Goal: Task Accomplishment & Management: Complete application form

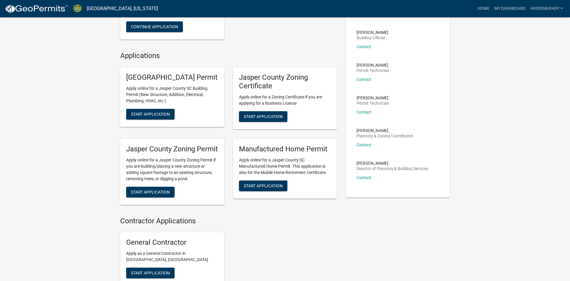
scroll to position [108, 0]
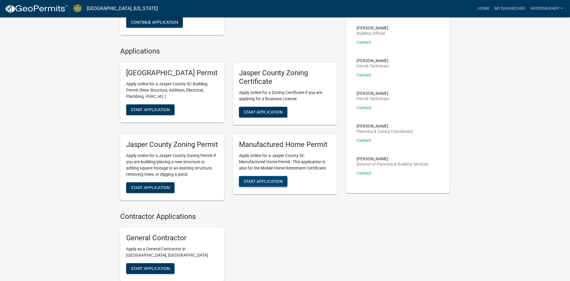
click at [269, 187] on button "Start Application" at bounding box center [263, 181] width 48 height 11
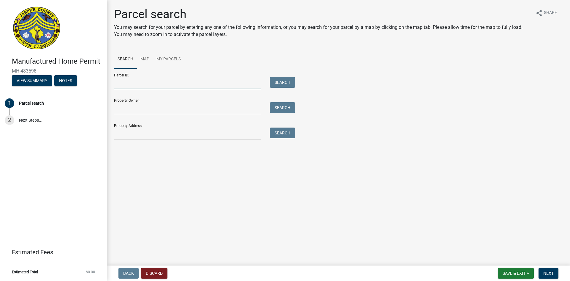
click at [219, 81] on input "Parcel ID:" at bounding box center [187, 83] width 147 height 12
type input "0290002040"
click at [214, 111] on input "Property Owner:" at bounding box center [187, 108] width 147 height 12
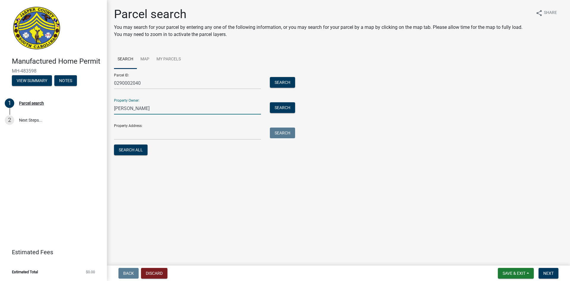
type input "[PERSON_NAME]"
click at [206, 134] on input "Property Address:" at bounding box center [187, 133] width 147 height 12
type input "[STREET_ADDRESS][PERSON_NAME]"
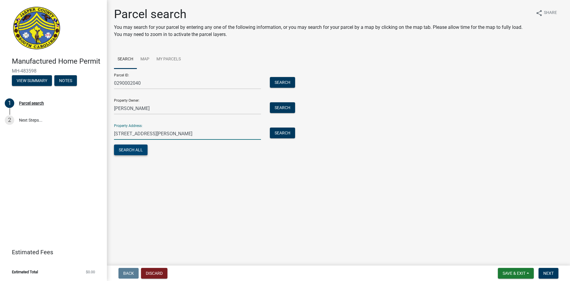
click at [133, 152] on button "Search All" at bounding box center [131, 149] width 34 height 11
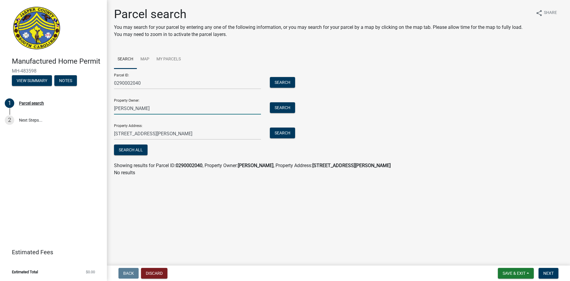
click at [130, 110] on input "[PERSON_NAME]" at bounding box center [187, 108] width 147 height 12
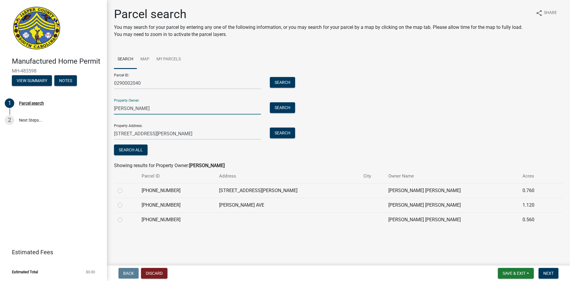
type input "[PERSON_NAME]"
click at [125, 187] on label at bounding box center [125, 187] width 0 height 0
click at [125, 190] on input "radio" at bounding box center [127, 189] width 4 height 4
radio input "true"
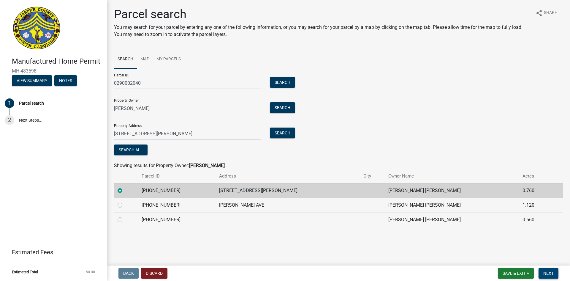
click at [549, 275] on span "Next" at bounding box center [549, 273] width 10 height 5
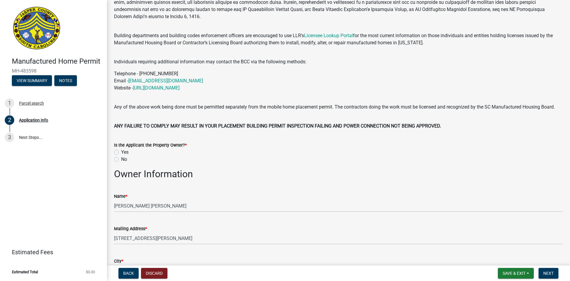
scroll to position [81, 0]
click at [121, 152] on label "Yes" at bounding box center [124, 151] width 7 height 7
click at [121, 152] on input "Yes" at bounding box center [123, 150] width 4 height 4
radio input "true"
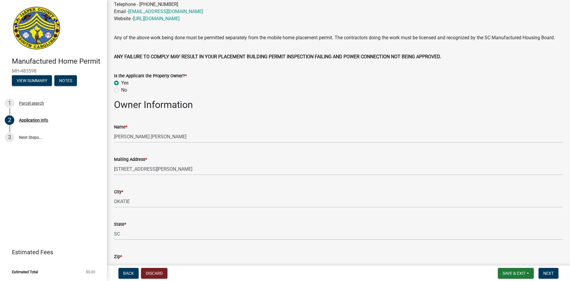
scroll to position [151, 0]
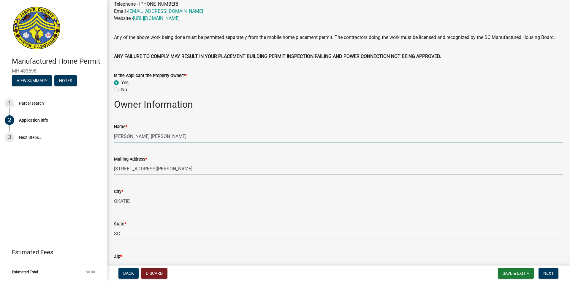
click at [182, 133] on input "[PERSON_NAME] [PERSON_NAME]" at bounding box center [338, 136] width 449 height 12
type input "D"
type input "[PERSON_NAME]"
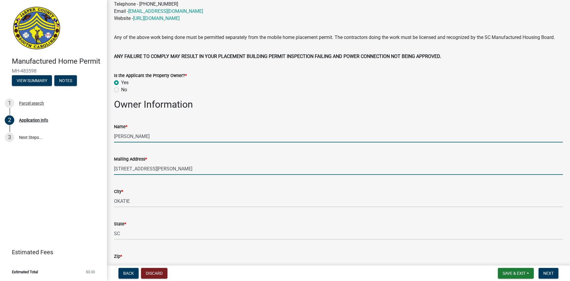
click at [271, 168] on input "[STREET_ADDRESS][PERSON_NAME]" at bounding box center [338, 169] width 449 height 12
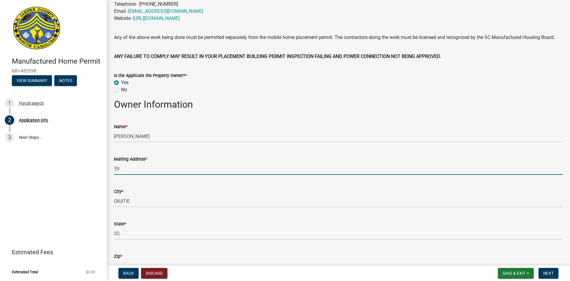
type input "3"
type input "[STREET_ADDRESS]"
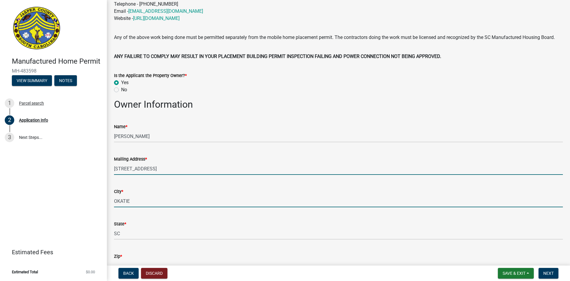
click at [233, 201] on input "OKATIE" at bounding box center [338, 201] width 449 height 12
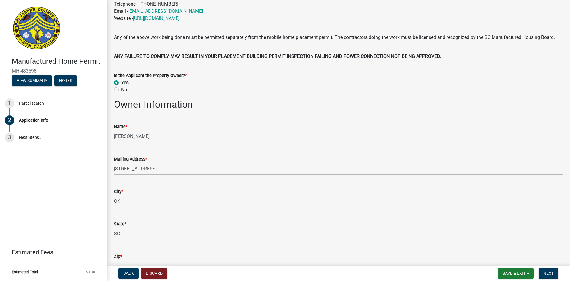
type input "O"
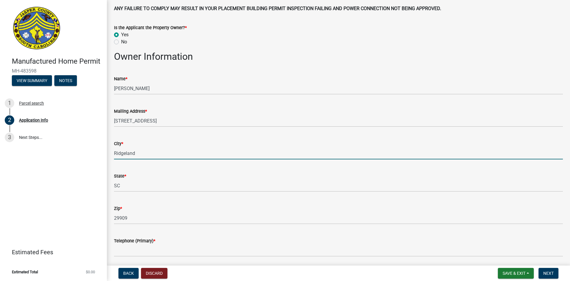
scroll to position [214, 0]
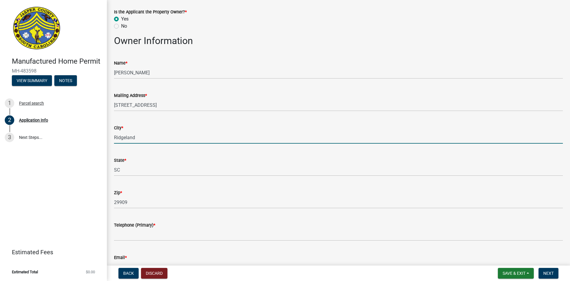
type input "Ridgeland"
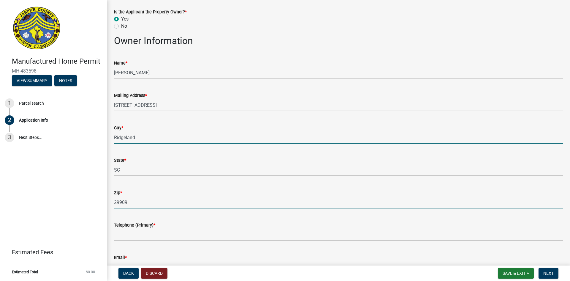
click at [149, 201] on input "29909" at bounding box center [338, 202] width 449 height 12
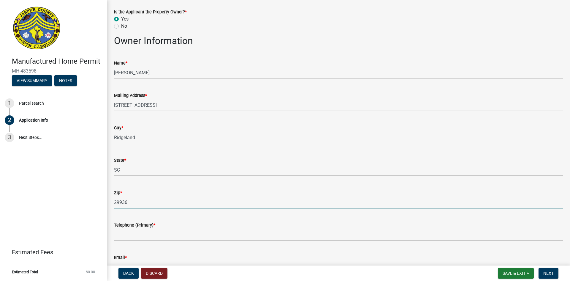
type input "29936"
click at [236, 216] on div "Telephone (Primary) *" at bounding box center [338, 227] width 449 height 28
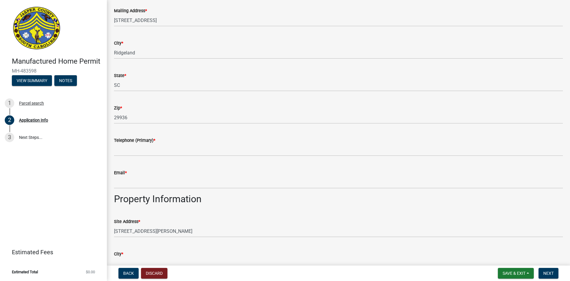
scroll to position [301, 0]
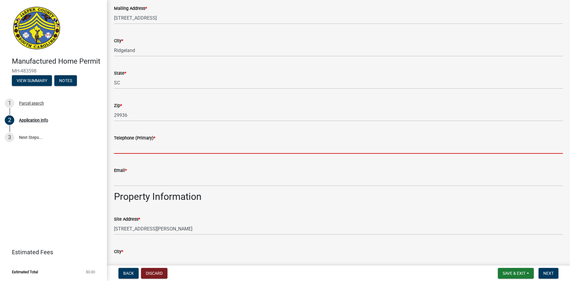
click at [186, 145] on input "Telephone (Primary) *" at bounding box center [338, 147] width 449 height 12
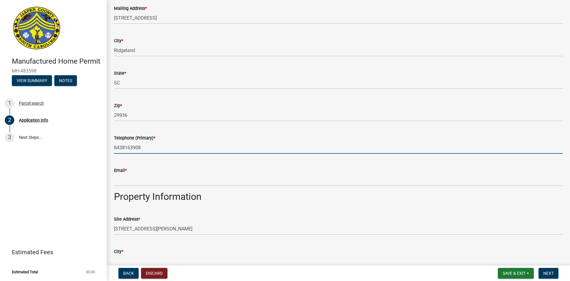
type input "8438163908"
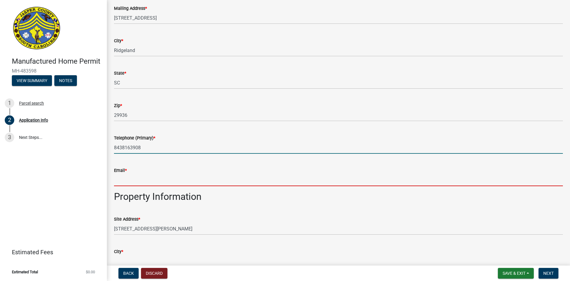
click at [127, 177] on input "Email *" at bounding box center [338, 180] width 449 height 12
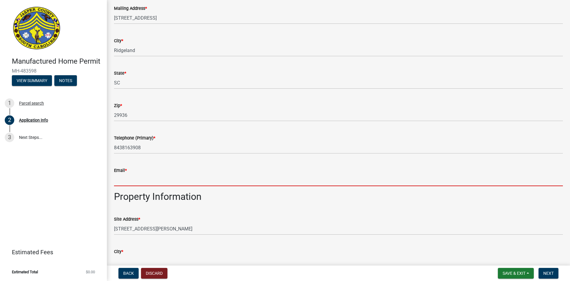
type input "[EMAIL_ADDRESS][DOMAIN_NAME]"
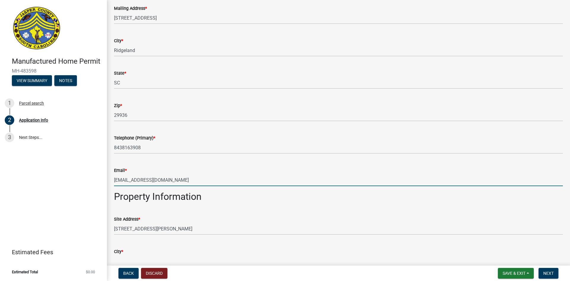
click at [220, 198] on h2 "Property Information" at bounding box center [338, 196] width 449 height 11
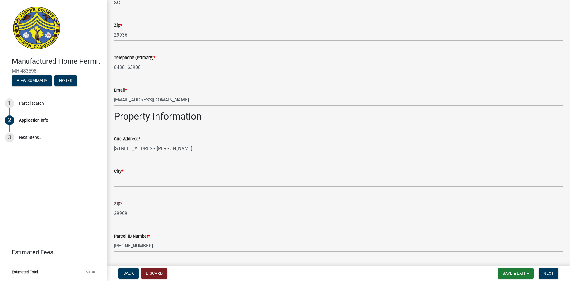
scroll to position [387, 0]
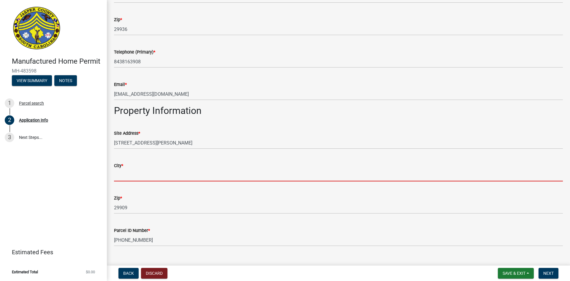
click at [224, 173] on input "City *" at bounding box center [338, 175] width 449 height 12
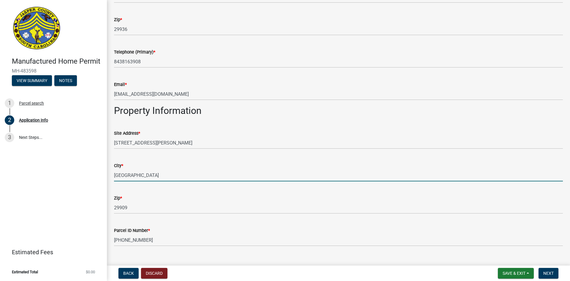
type input "[GEOGRAPHIC_DATA]"
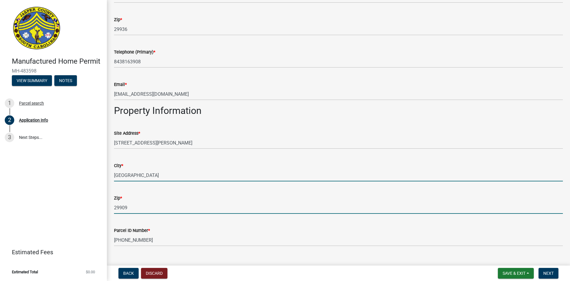
click at [208, 206] on input "29909" at bounding box center [338, 207] width 449 height 12
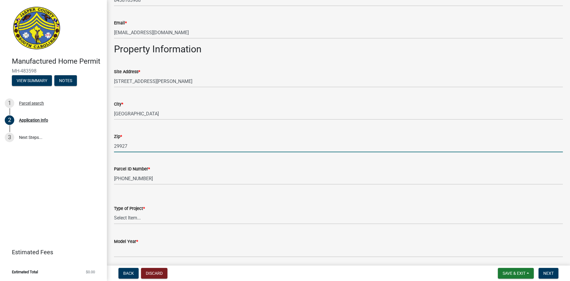
scroll to position [471, 0]
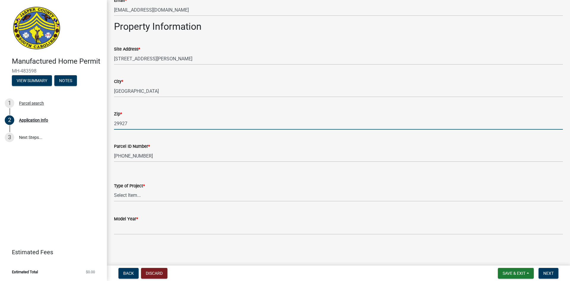
type input "29927"
click at [190, 196] on select "Select Item... Manufactured Home Installation Mobile Home Retirement - Certific…" at bounding box center [338, 195] width 449 height 12
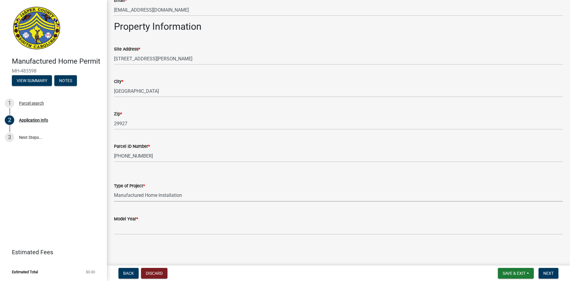
click at [114, 189] on select "Select Item... Manufactured Home Installation Mobile Home Retirement - Certific…" at bounding box center [338, 195] width 449 height 12
select select "00748aa1-56c2-4786-b7ff-9b3cb1d8d455"
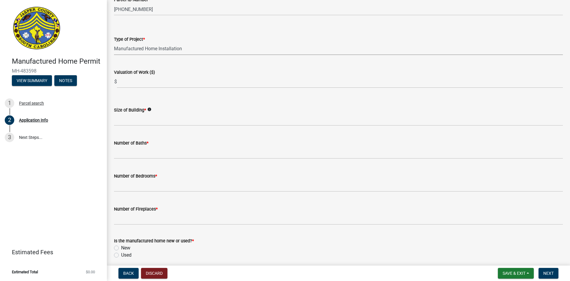
scroll to position [617, 0]
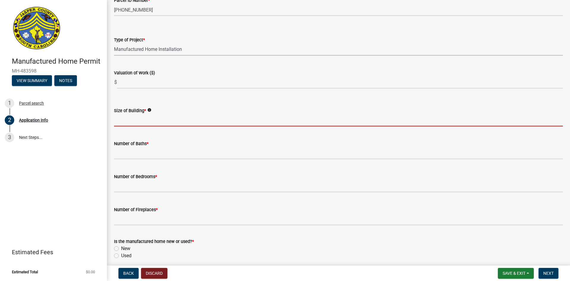
click at [156, 119] on input "text" at bounding box center [338, 120] width 449 height 12
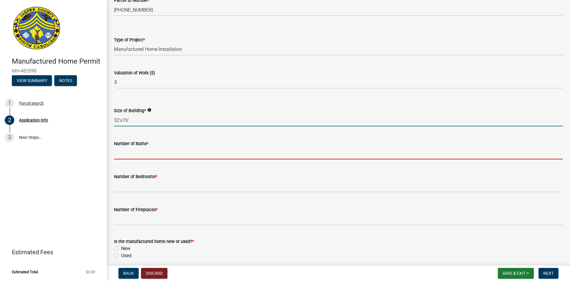
click at [258, 149] on input "text" at bounding box center [338, 153] width 449 height 12
type input "3276"
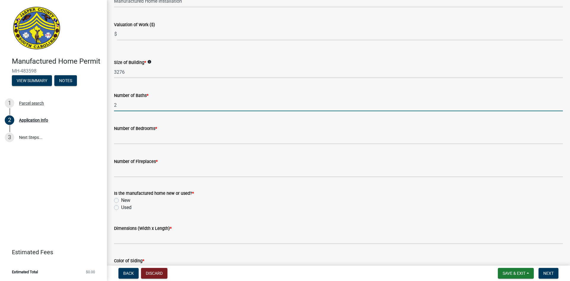
scroll to position [665, 0]
type input "2"
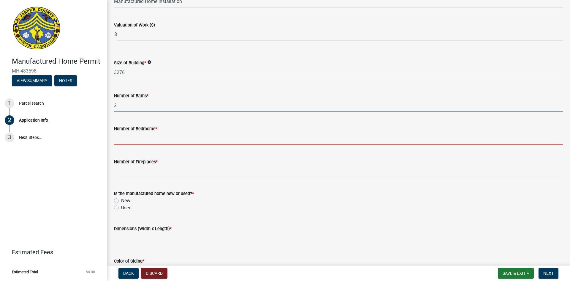
click at [245, 135] on input "text" at bounding box center [338, 138] width 449 height 12
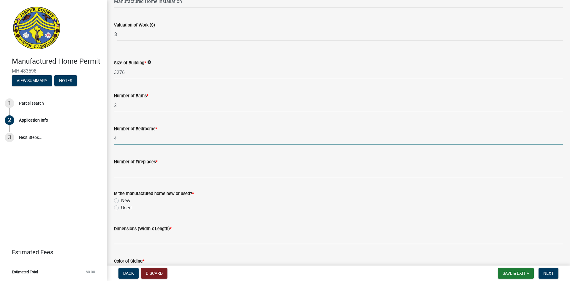
type input "4"
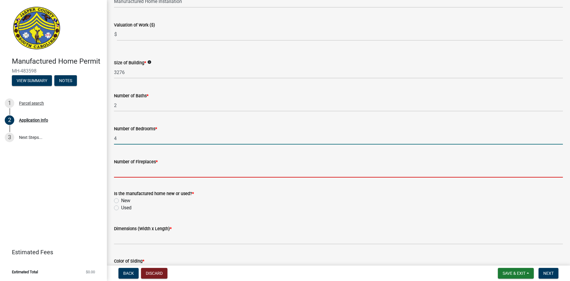
click at [220, 170] on input "text" at bounding box center [338, 171] width 449 height 12
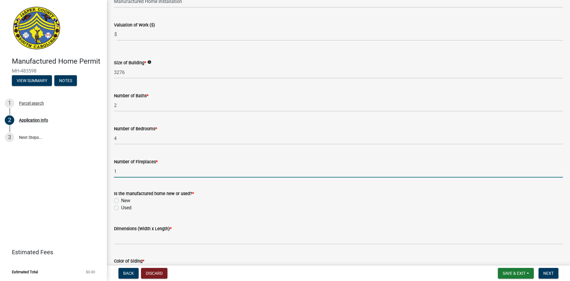
type input "1"
click at [121, 201] on label "New" at bounding box center [125, 200] width 9 height 7
click at [121, 201] on input "New" at bounding box center [123, 199] width 4 height 4
radio input "true"
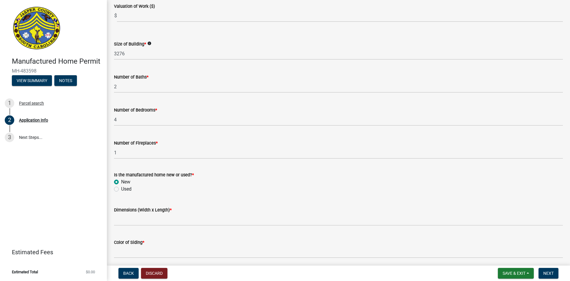
scroll to position [677, 0]
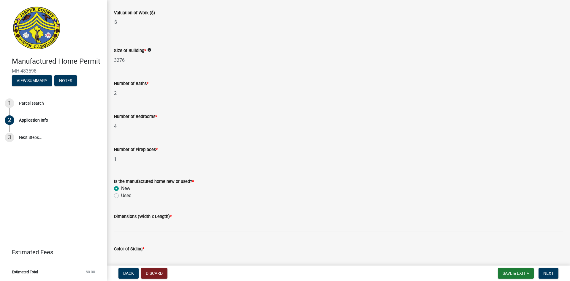
click at [149, 60] on input "3276" at bounding box center [338, 60] width 449 height 12
type input "3"
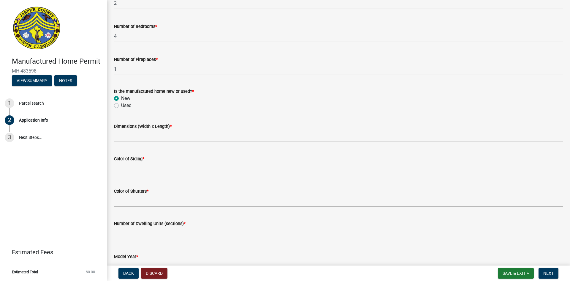
scroll to position [785, 0]
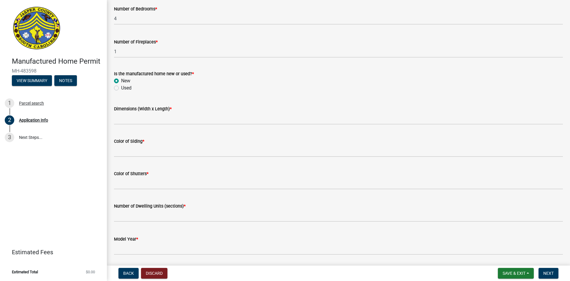
type input "2254"
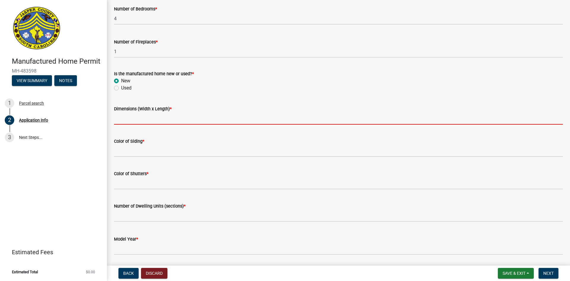
click at [130, 120] on input "Dimensions (Width x Length) *" at bounding box center [338, 118] width 449 height 12
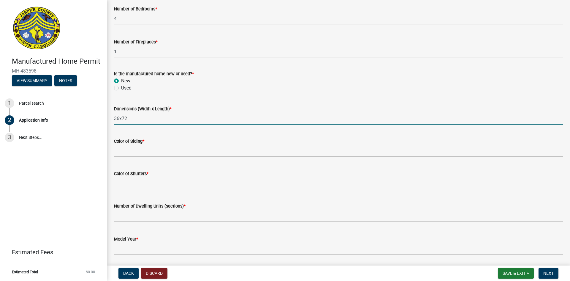
type input "36x72"
click at [92, 154] on div "Manufactured Home Permit MH-483598 View Summary Notes 1 Parcel search 2 Applica…" at bounding box center [53, 140] width 107 height 281
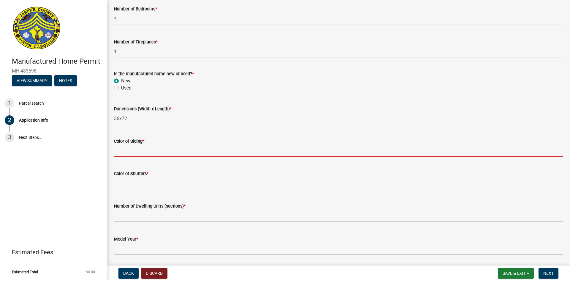
click at [123, 155] on input "Color of Siding *" at bounding box center [338, 151] width 449 height 12
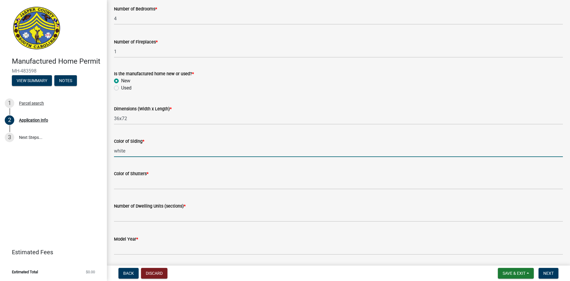
type input "white"
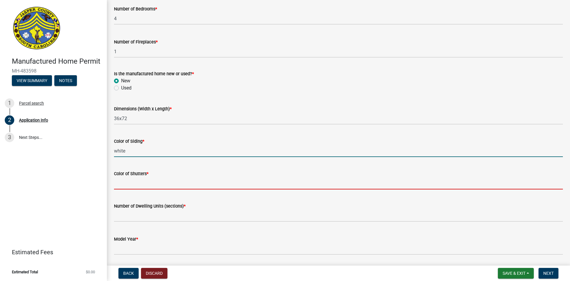
click at [125, 186] on input "Color of Shutters *" at bounding box center [338, 183] width 449 height 12
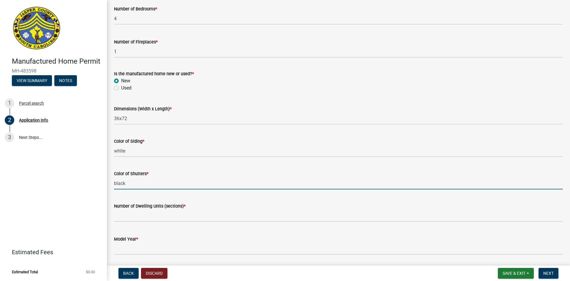
type input "black"
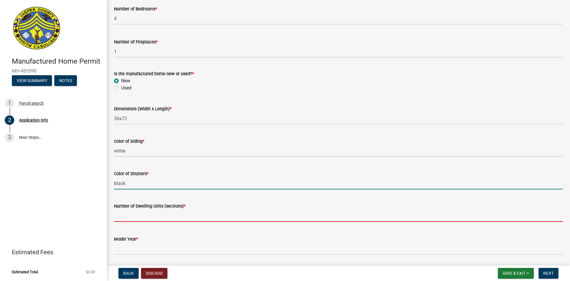
click at [129, 215] on input "text" at bounding box center [338, 215] width 449 height 12
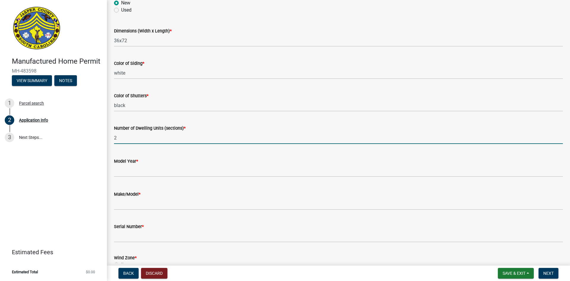
scroll to position [866, 0]
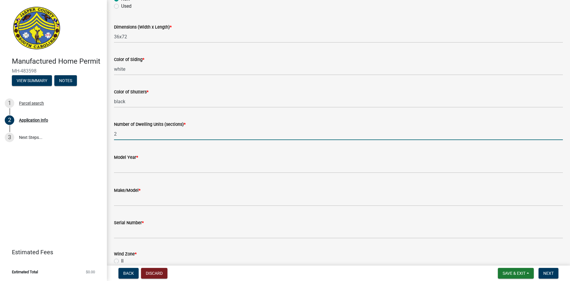
type input "2"
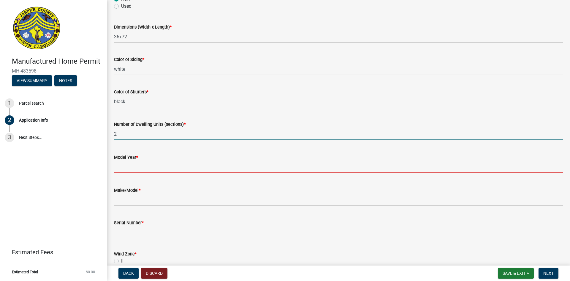
click at [145, 167] on input "text" at bounding box center [338, 167] width 449 height 12
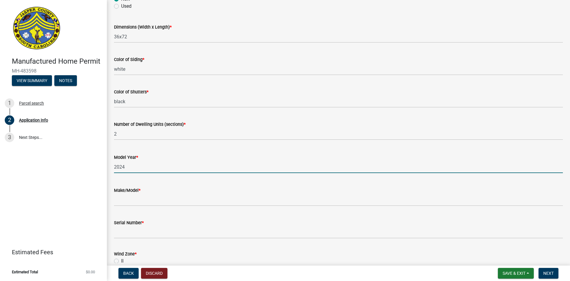
type input "2024"
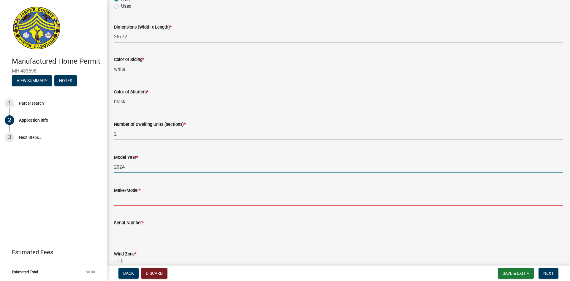
click at [146, 199] on input "Make/Model *" at bounding box center [338, 200] width 449 height 12
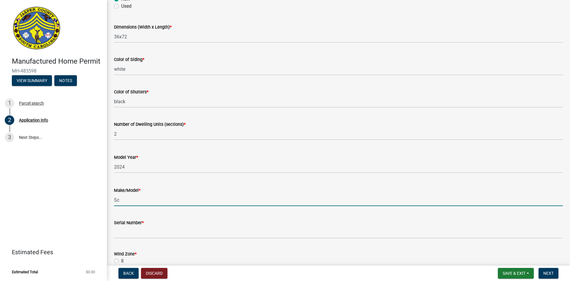
type input "S"
type input "Champion Homes/ The [PERSON_NAME]"
click at [82, 231] on div "Manufactured Home Permit MH-483598 View Summary Notes 1 Parcel search 2 Applica…" at bounding box center [53, 140] width 107 height 281
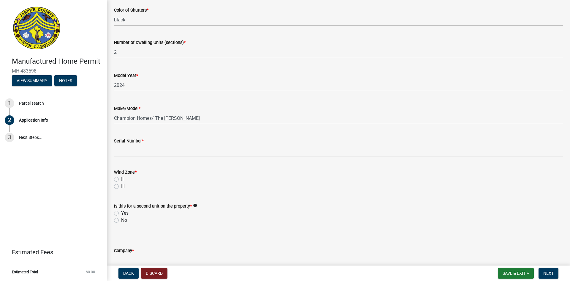
scroll to position [950, 0]
click at [121, 177] on label "II" at bounding box center [122, 177] width 2 height 7
click at [121, 177] on input "II" at bounding box center [123, 176] width 4 height 4
radio input "true"
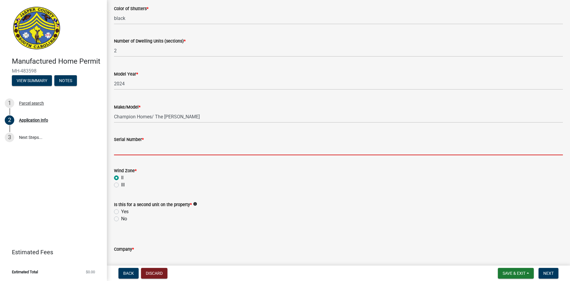
click at [155, 150] on input "Serial Number *" at bounding box center [338, 149] width 449 height 12
click at [118, 219] on div "Is this for a second unit on the property * info Yes No" at bounding box center [338, 211] width 449 height 21
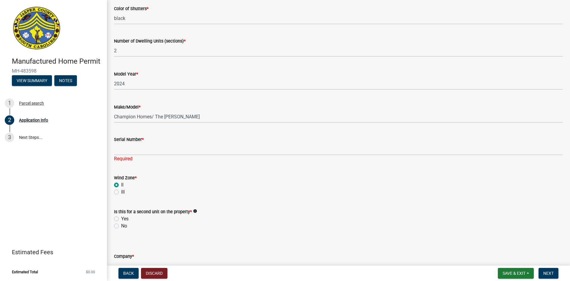
click at [121, 225] on label "No" at bounding box center [124, 225] width 6 height 7
click at [121, 225] on input "No" at bounding box center [123, 224] width 4 height 4
radio input "true"
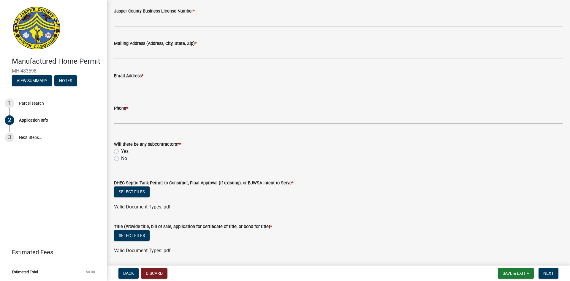
scroll to position [1294, 0]
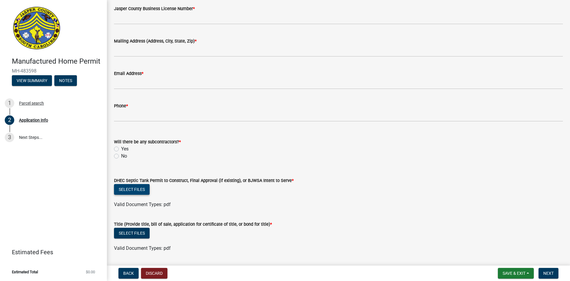
click at [133, 190] on button "Select files" at bounding box center [132, 189] width 36 height 11
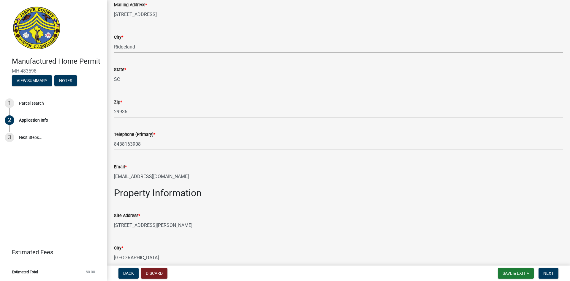
scroll to position [0, 0]
